Goal: Check status: Check status

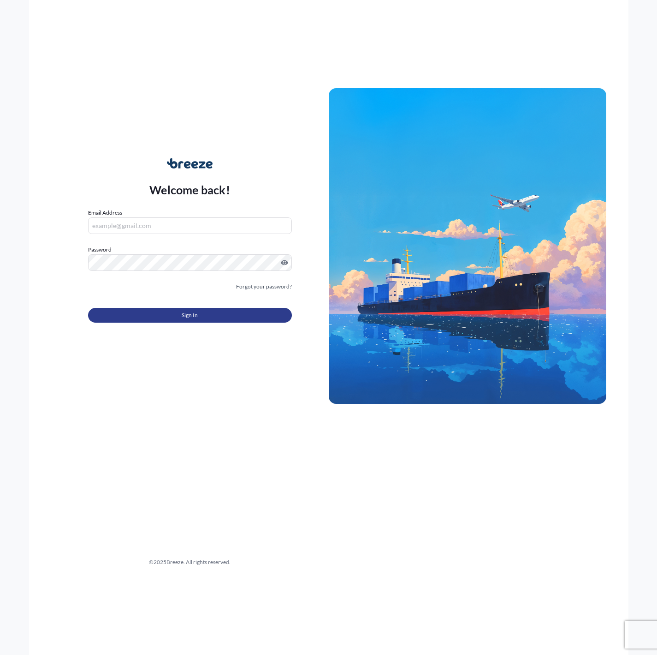
type input "[EMAIL_ADDRESS][DOMAIN_NAME]"
click at [176, 315] on button "Sign In" at bounding box center [190, 315] width 204 height 15
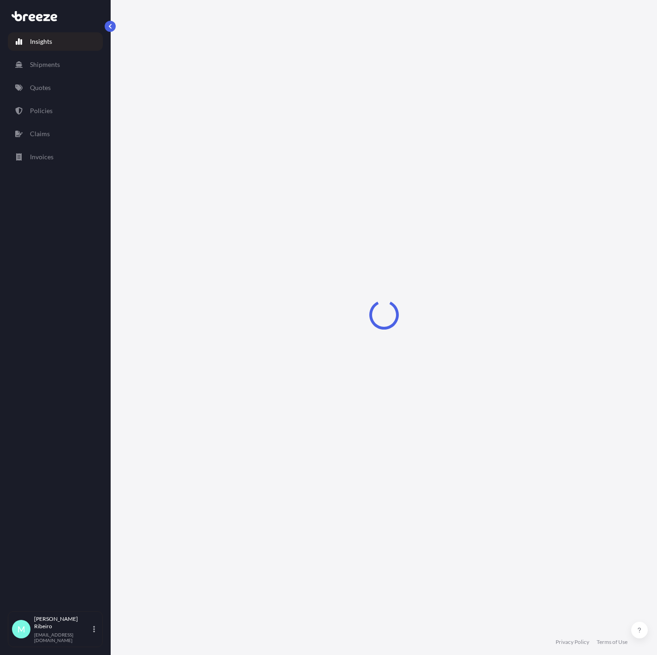
select select "2025"
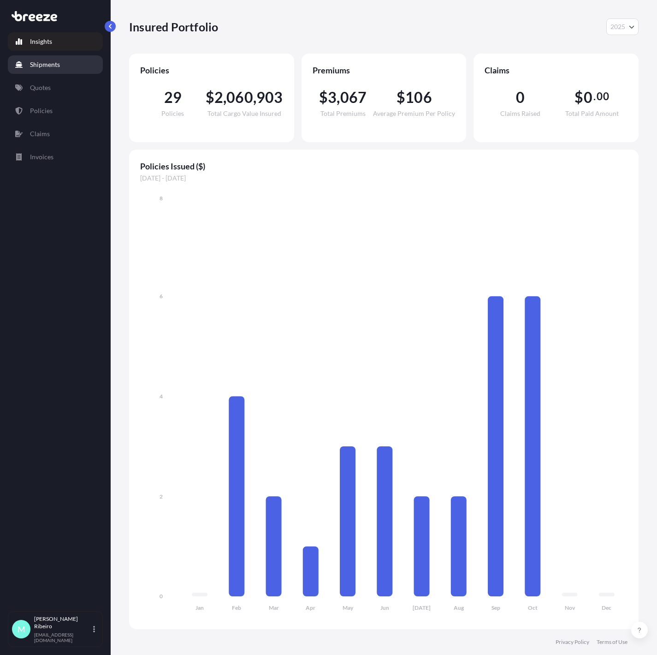
click at [51, 65] on p "Shipments" at bounding box center [45, 64] width 30 height 9
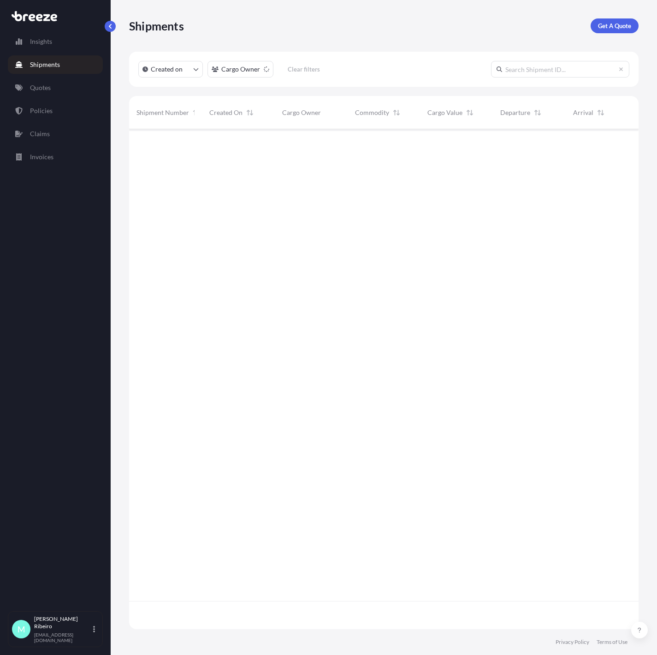
scroll to position [494, 499]
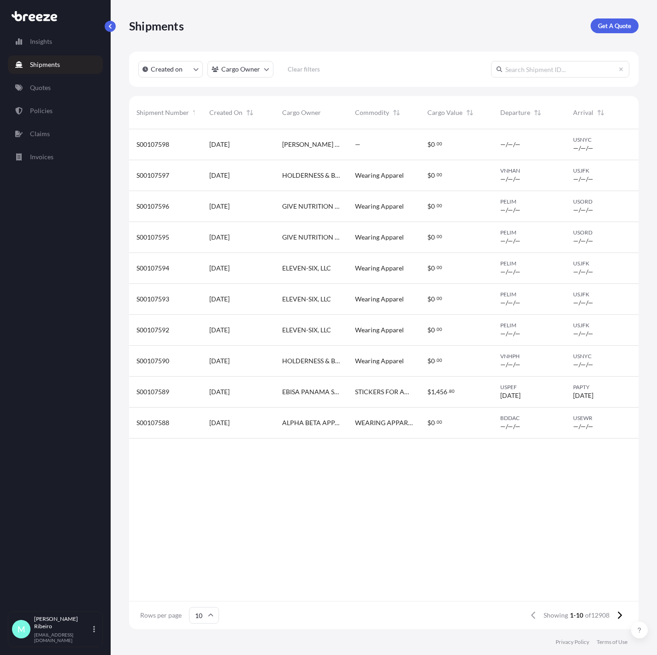
click at [529, 72] on input "text" at bounding box center [560, 69] width 138 height 17
paste input "BRZ499502"
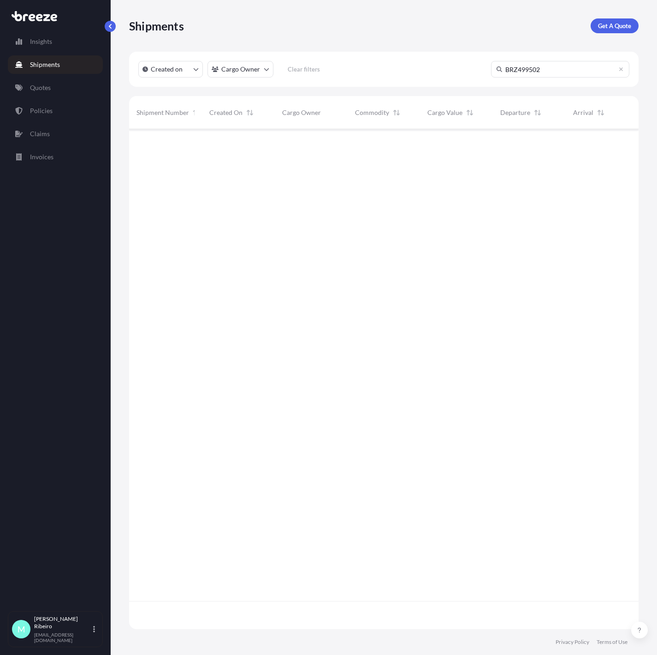
scroll to position [522, 499]
type input "BRZ499502"
click at [57, 93] on link "Quotes" at bounding box center [55, 87] width 95 height 18
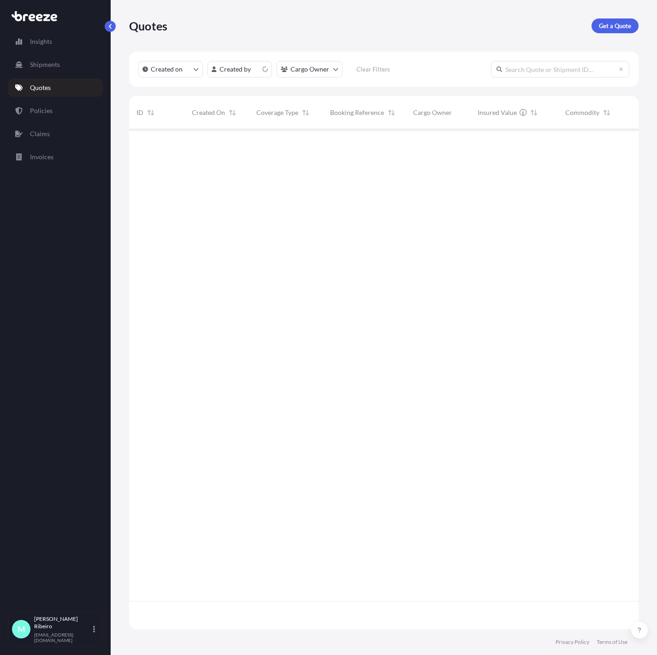
scroll to position [494, 499]
click at [531, 72] on input "text" at bounding box center [560, 69] width 138 height 17
paste input "BRZ499502"
type input "BRZ499502"
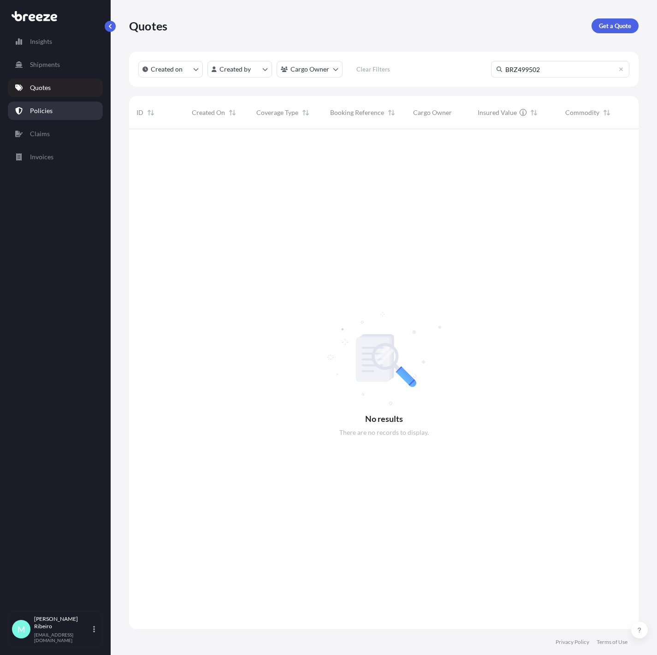
click at [55, 112] on link "Policies" at bounding box center [55, 111] width 95 height 18
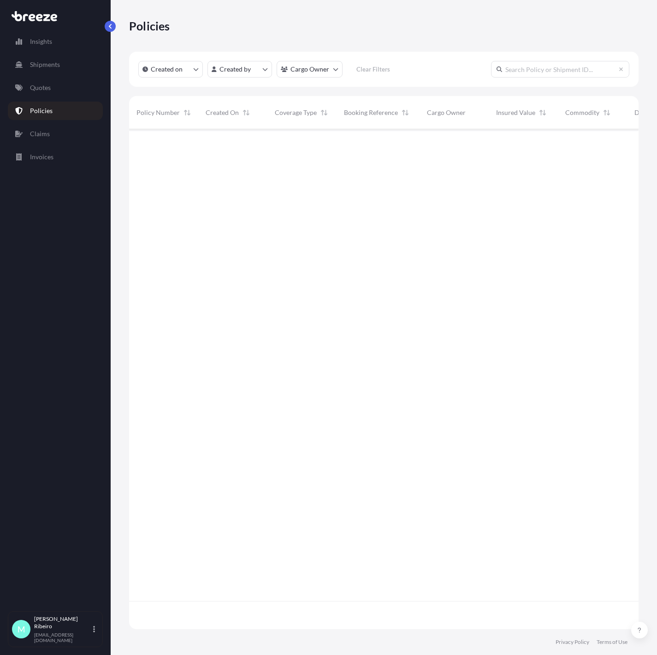
scroll to position [494, 499]
click at [531, 68] on input "text" at bounding box center [560, 69] width 138 height 17
paste input "BRZ499502"
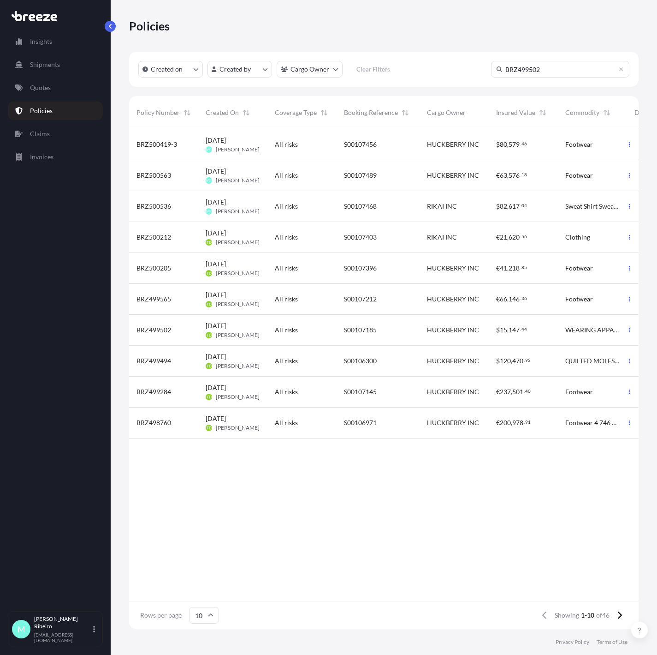
click at [554, 59] on div "Created on Created by Cargo Owner Clear Filters BRZ499502" at bounding box center [384, 69] width 510 height 35
click at [554, 71] on input "BRZ499502" at bounding box center [560, 69] width 138 height 17
click at [501, 66] on icon at bounding box center [500, 69] width 6 height 6
click at [524, 64] on input "BRZ499502" at bounding box center [560, 69] width 138 height 17
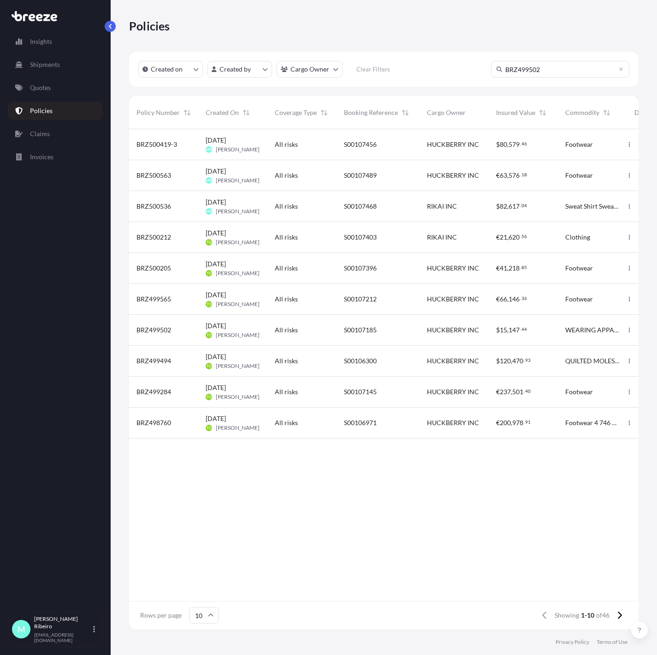
type input "v"
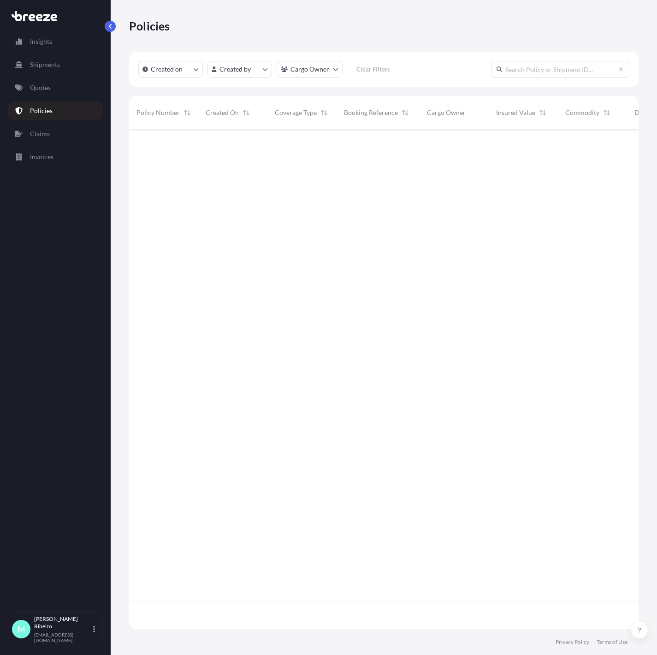
paste input "S00107185"
type input "S00107185"
click at [315, 140] on div "All risks" at bounding box center [302, 144] width 54 height 9
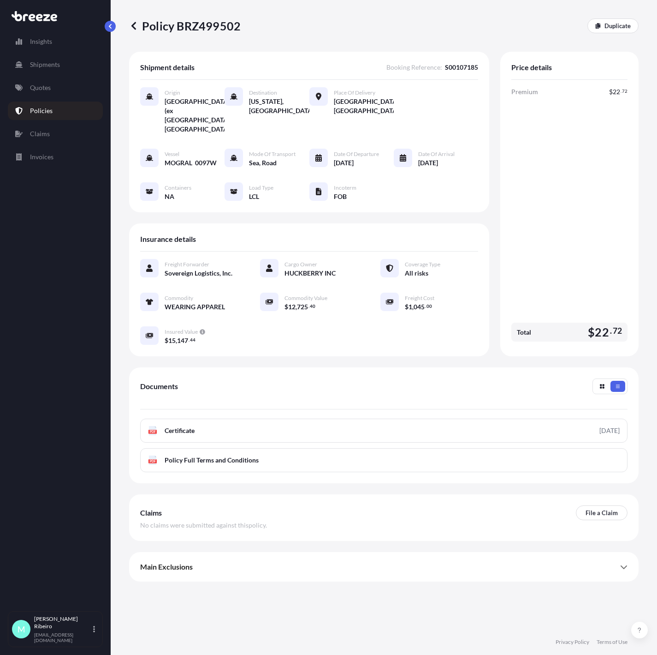
click at [407, 149] on div at bounding box center [403, 158] width 18 height 18
click at [450, 158] on div "[DATE]" at bounding box center [436, 163] width 36 height 10
